Goal: Task Accomplishment & Management: Complete application form

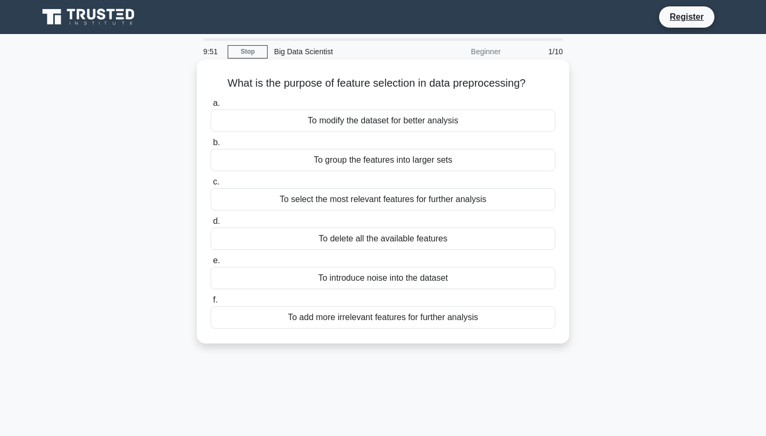
click at [362, 201] on div "To select the most relevant features for further analysis" at bounding box center [383, 199] width 345 height 22
click at [211, 186] on input "c. To select the most relevant features for further analysis" at bounding box center [211, 182] width 0 height 7
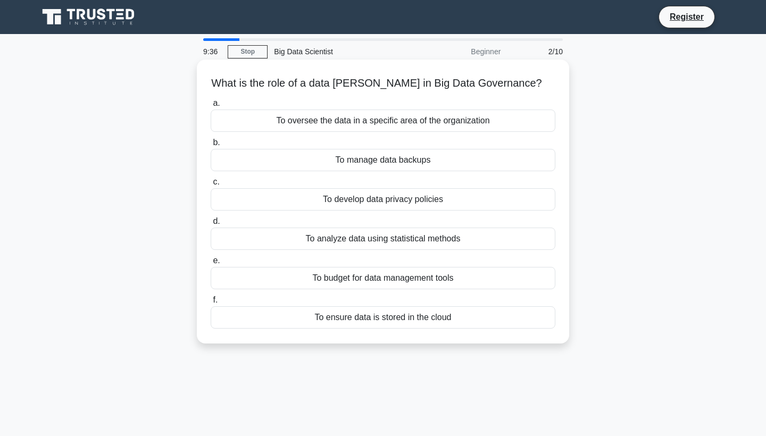
click at [399, 197] on div "To develop data privacy policies" at bounding box center [383, 199] width 345 height 22
click at [211, 186] on input "c. To develop data privacy policies" at bounding box center [211, 182] width 0 height 7
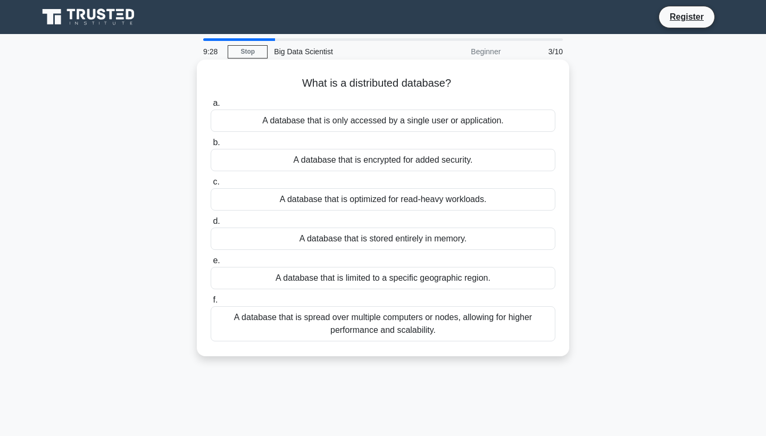
click at [396, 316] on div "A database that is spread over multiple computers or nodes, allowing for higher…" at bounding box center [383, 323] width 345 height 35
click at [211, 304] on input "f. A database that is spread over multiple computers or nodes, allowing for hig…" at bounding box center [211, 300] width 0 height 7
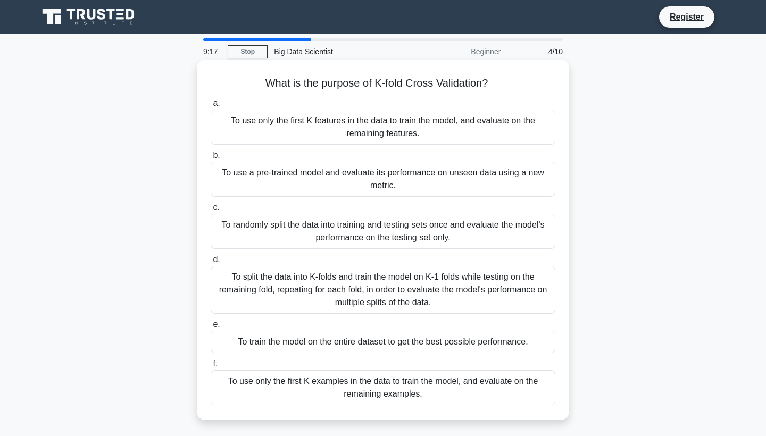
click at [438, 295] on div "To split the data into K-folds and train the model on K-1 folds while testing o…" at bounding box center [383, 290] width 345 height 48
click at [211, 263] on input "d. To split the data into K-folds and train the model on K-1 folds while testin…" at bounding box center [211, 259] width 0 height 7
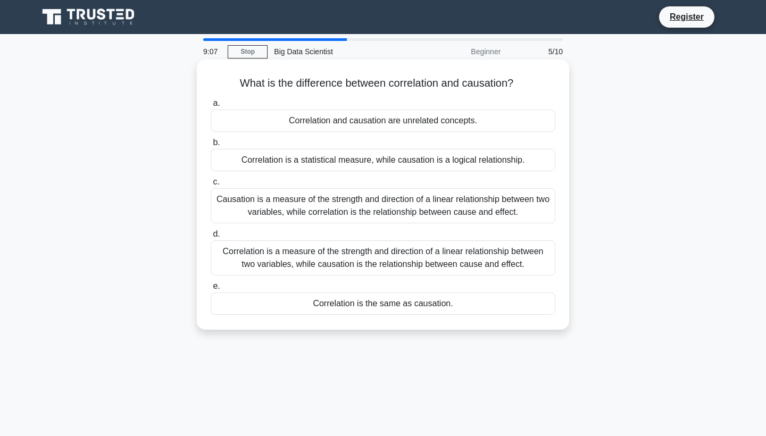
click at [475, 258] on div "Correlation is a measure of the strength and direction of a linear relationship…" at bounding box center [383, 257] width 345 height 35
click at [211, 238] on input "d. Correlation is a measure of the strength and direction of a linear relations…" at bounding box center [211, 234] width 0 height 7
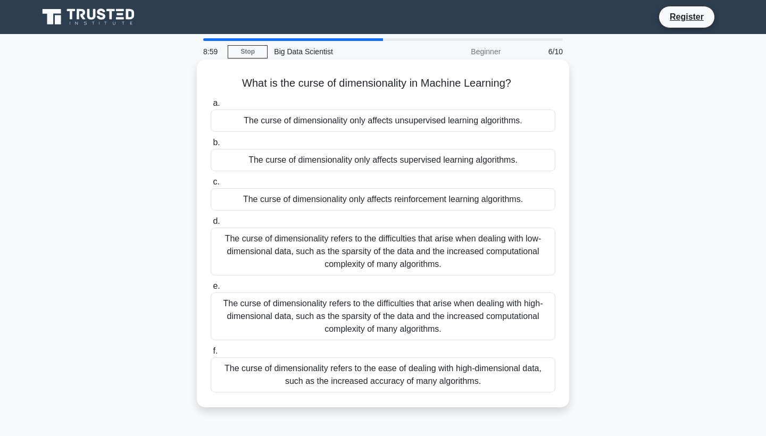
click at [454, 304] on div "The curse of dimensionality refers to the difficulties that arise when dealing …" at bounding box center [383, 317] width 345 height 48
click at [211, 290] on input "e. The curse of dimensionality refers to the difficulties that arise when deali…" at bounding box center [211, 286] width 0 height 7
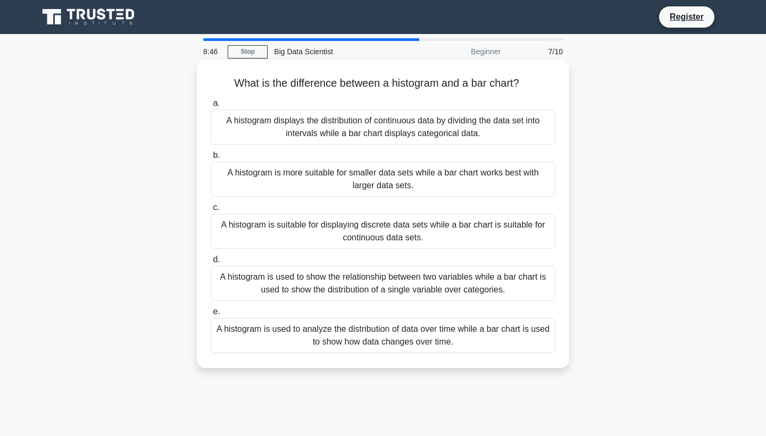
click at [488, 133] on div "A histogram displays the distribution of continuous data by dividing the data s…" at bounding box center [383, 127] width 345 height 35
click at [211, 107] on input "a. A histogram displays the distribution of continuous data by dividing the dat…" at bounding box center [211, 103] width 0 height 7
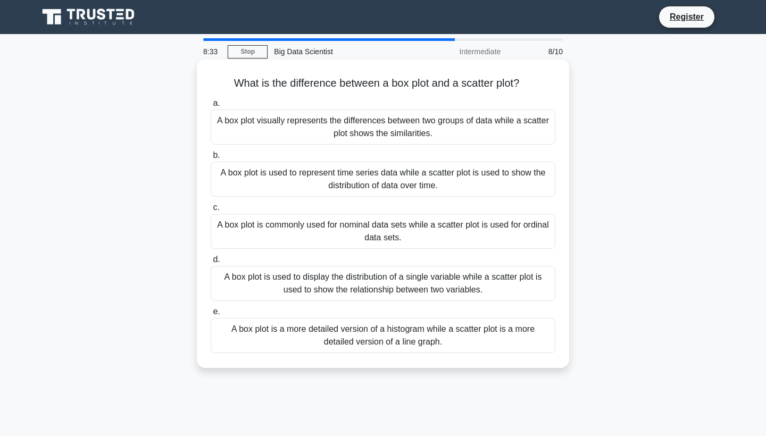
click at [452, 286] on div "A box plot is used to display the distribution of a single variable while a sca…" at bounding box center [383, 283] width 345 height 35
click at [211, 263] on input "d. A box plot is used to display the distribution of a single variable while a …" at bounding box center [211, 259] width 0 height 7
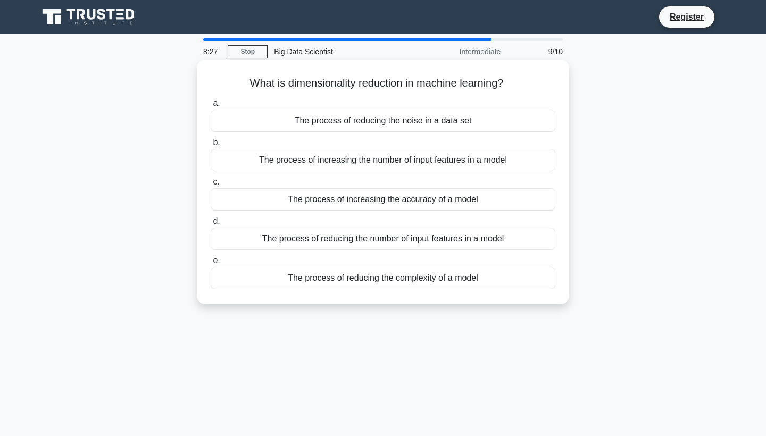
click at [467, 237] on div "The process of reducing the number of input features in a model" at bounding box center [383, 239] width 345 height 22
click at [211, 225] on input "d. The process of reducing the number of input features in a model" at bounding box center [211, 221] width 0 height 7
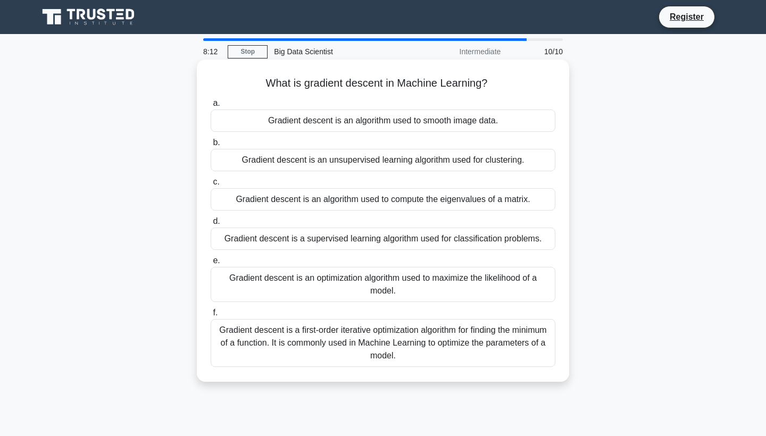
click at [413, 324] on div "Gradient descent is a first-order iterative optimization algorithm for finding …" at bounding box center [383, 343] width 345 height 48
click at [211, 317] on input "f. Gradient descent is a first-order iterative optimization algorithm for findi…" at bounding box center [211, 313] width 0 height 7
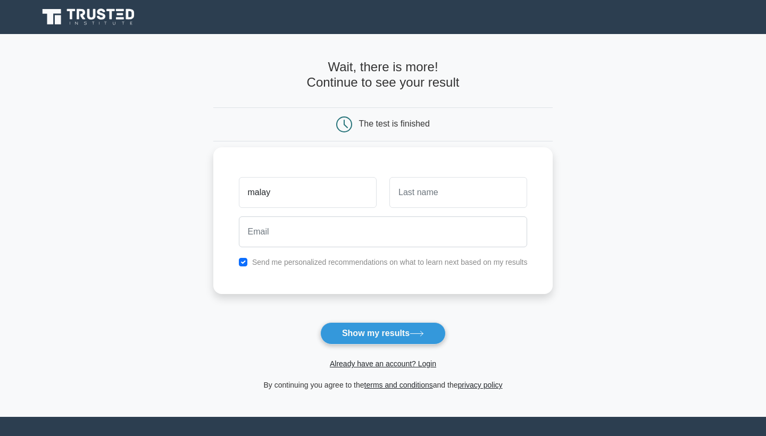
type input "malay"
type input "mishra"
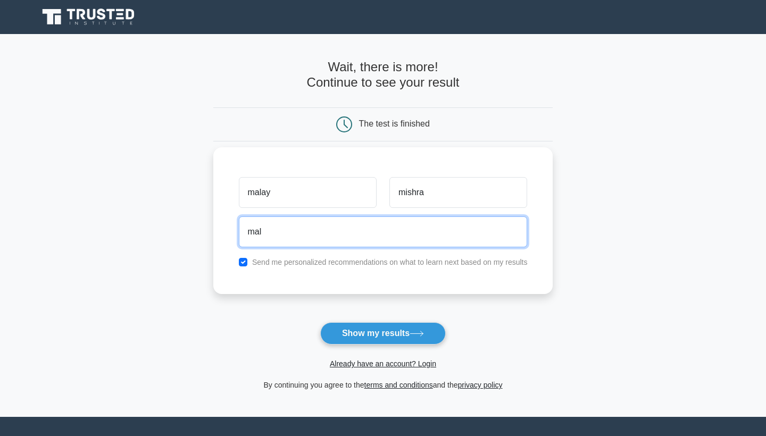
click at [403, 228] on input "mal" at bounding box center [383, 232] width 289 height 31
type input "[EMAIL_ADDRESS][DOMAIN_NAME]"
click at [383, 333] on button "Show my results" at bounding box center [383, 333] width 126 height 22
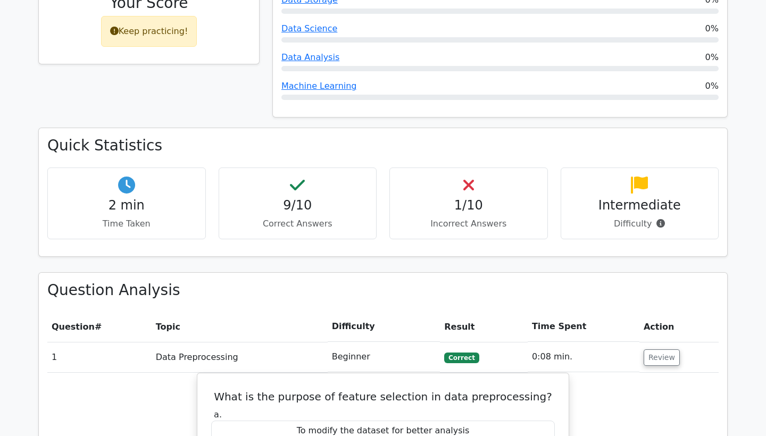
scroll to position [543, 0]
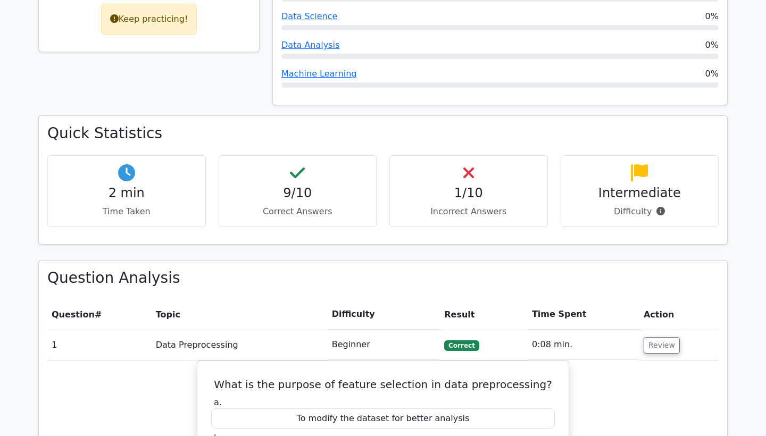
click at [469, 186] on h4 "1/10" at bounding box center [468, 193] width 140 height 15
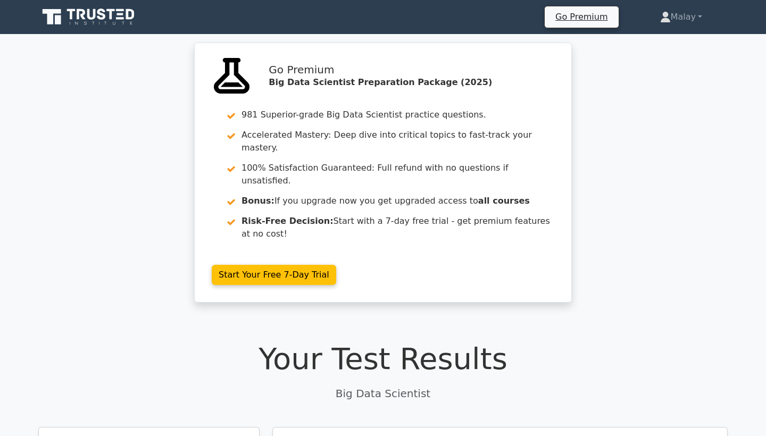
scroll to position [0, 0]
